Goal: Information Seeking & Learning: Find specific fact

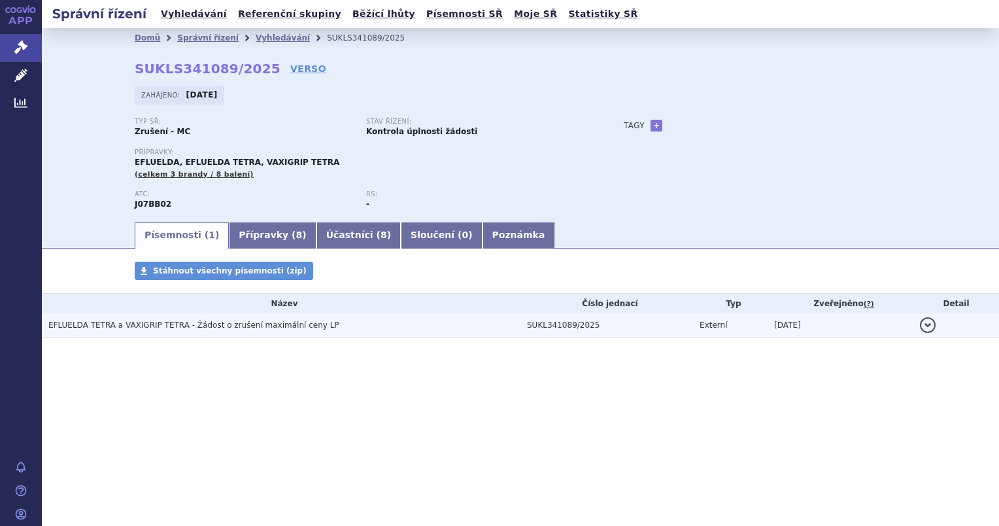
click at [95, 330] on span "EFLUELDA TETRA a VAXIGRIP TETRA - Žádost o zrušení maximální ceny LP" at bounding box center [193, 324] width 291 height 9
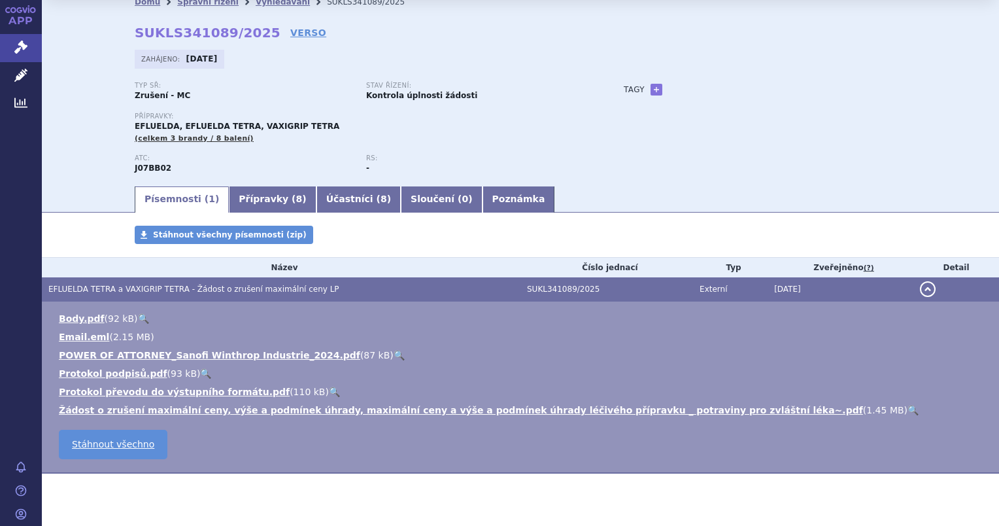
scroll to position [41, 0]
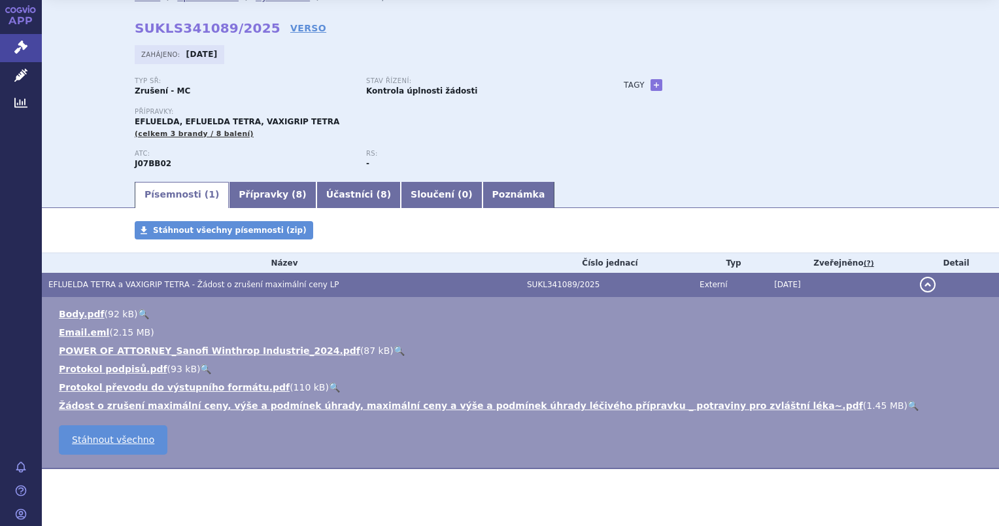
click at [908, 407] on link "🔍" at bounding box center [913, 405] width 11 height 10
click at [139, 316] on link "🔍" at bounding box center [143, 314] width 11 height 10
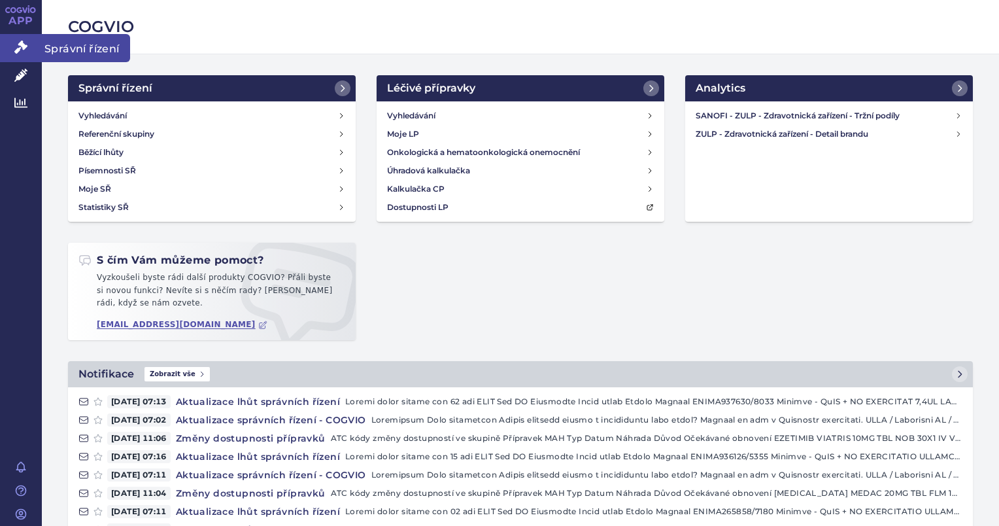
click at [18, 50] on icon at bounding box center [20, 47] width 13 height 13
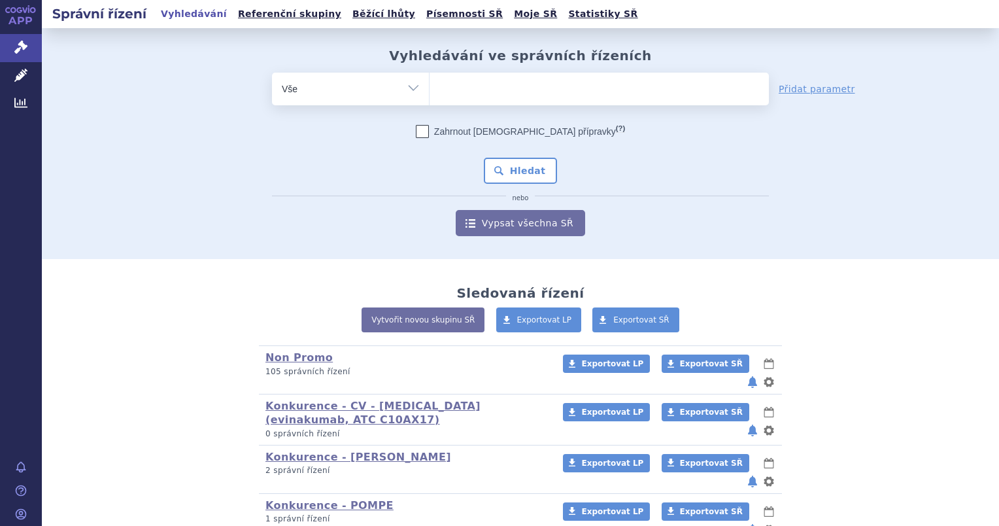
click at [457, 92] on ul at bounding box center [599, 86] width 339 height 27
click at [430, 92] on select at bounding box center [429, 88] width 1 height 33
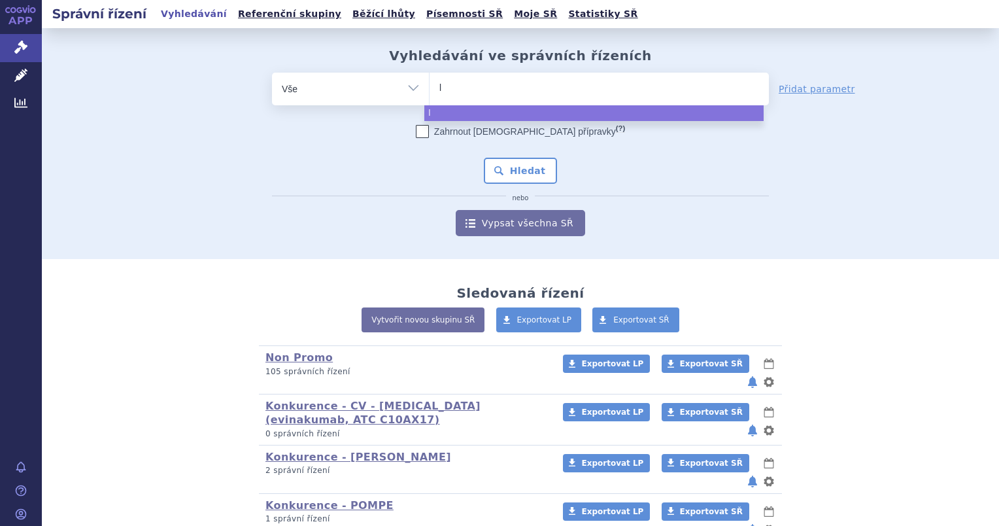
type input "le"
type input "leq"
type input "leqv"
type input "leqvio"
select select "leqvio"
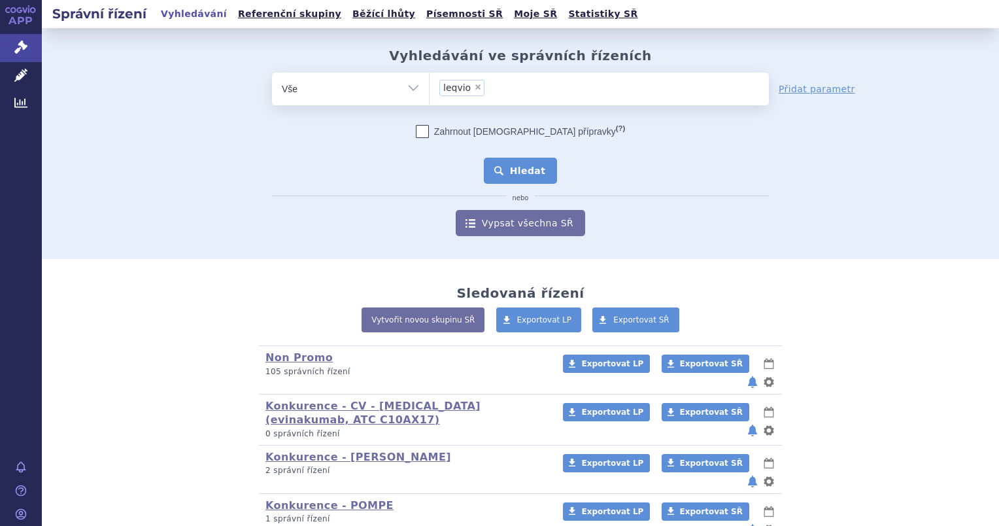
click at [511, 172] on button "Hledat" at bounding box center [521, 171] width 74 height 26
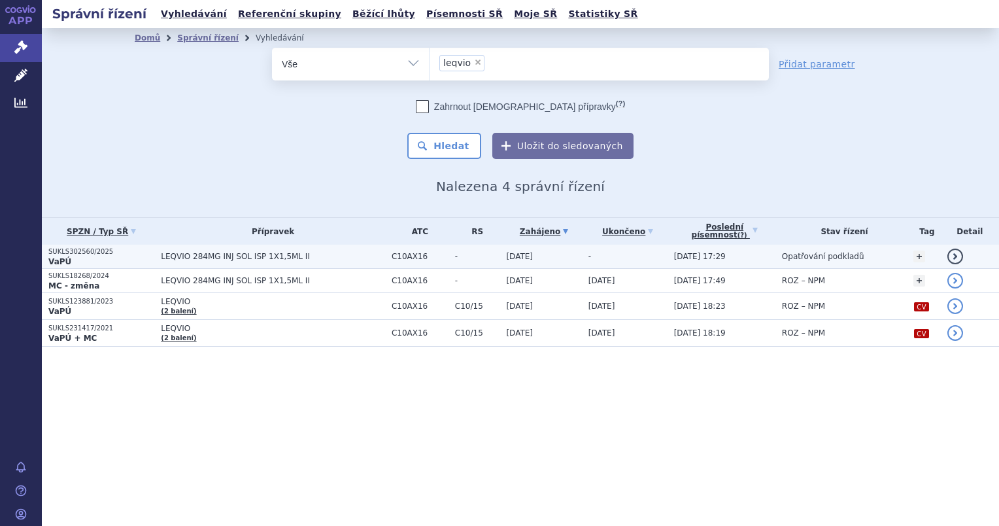
click at [89, 256] on p "SUKLS302560/2025" at bounding box center [101, 251] width 106 height 9
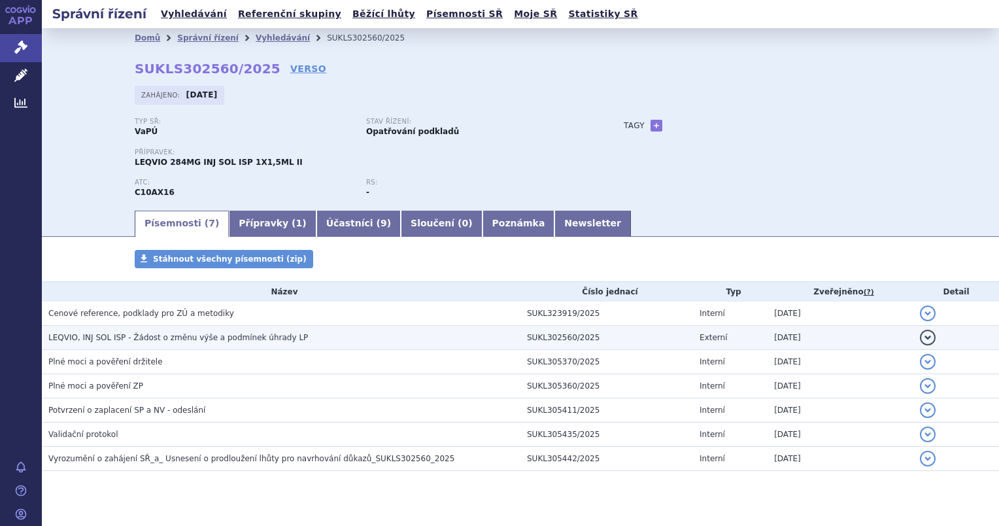
click at [92, 333] on span "LEQVIO, INJ SOL ISP - Žádost o změnu výše a podmínek úhrady LP" at bounding box center [178, 337] width 260 height 9
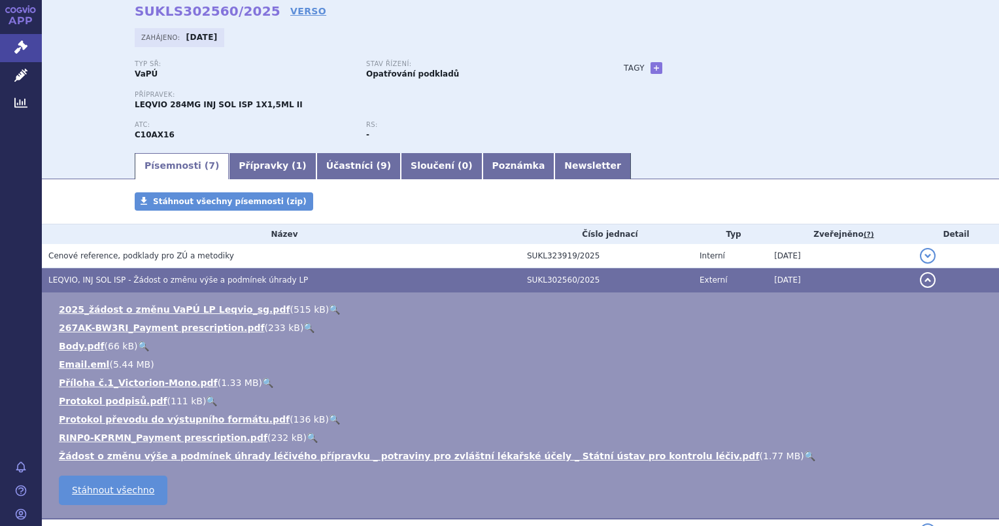
scroll to position [56, 0]
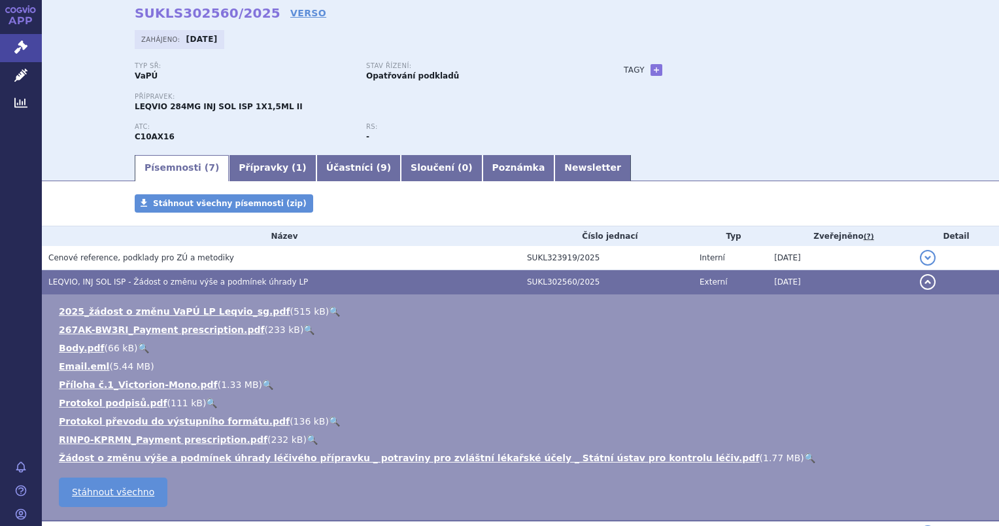
click at [923, 282] on button "detail" at bounding box center [928, 282] width 16 height 16
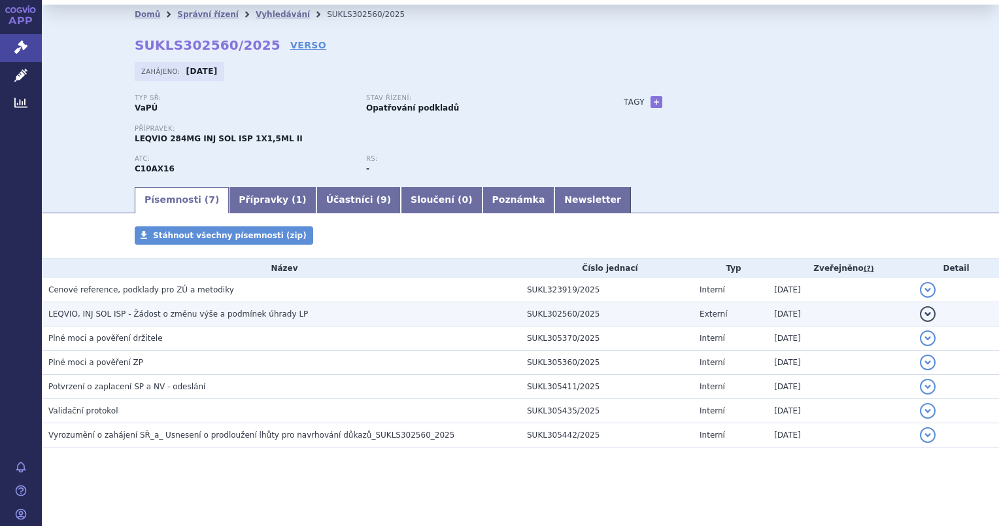
scroll to position [24, 0]
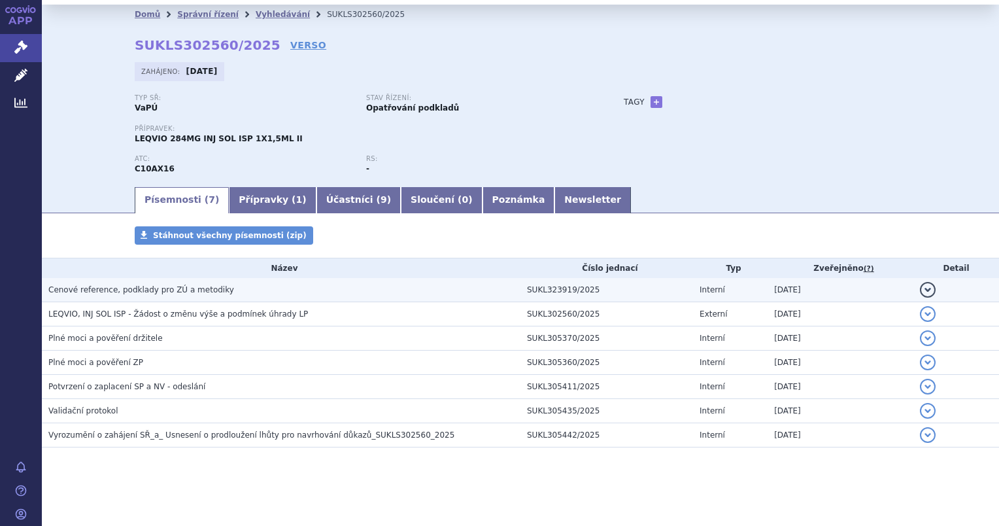
click at [188, 289] on span "Cenové reference, podklady pro ZÚ a metodiky" at bounding box center [141, 289] width 186 height 9
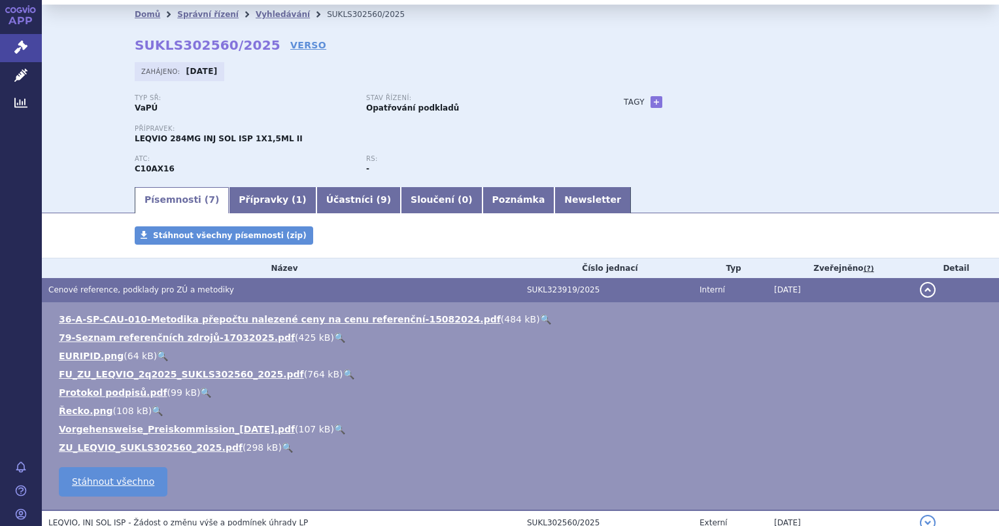
click at [282, 448] on link "🔍" at bounding box center [287, 447] width 11 height 10
